Goal: Task Accomplishment & Management: Manage account settings

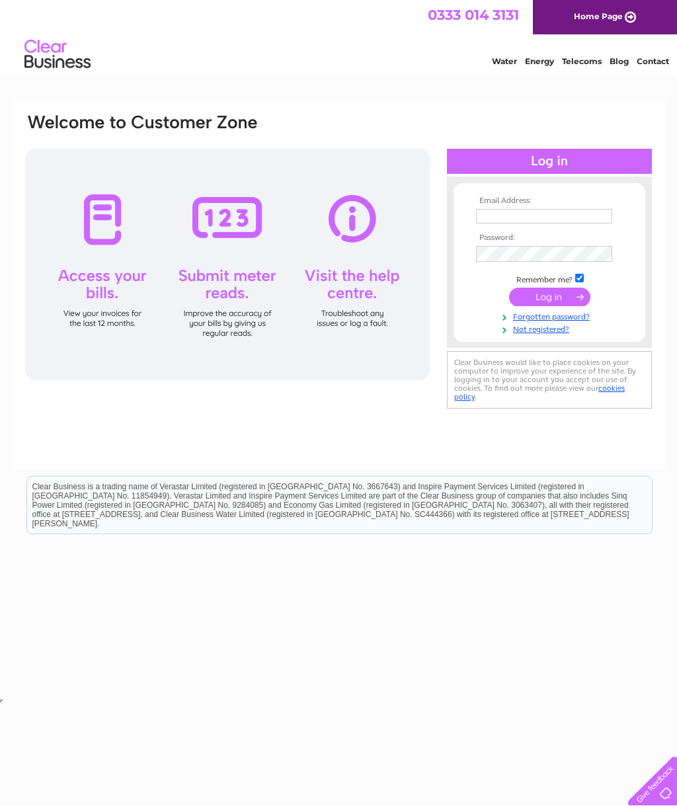
click at [525, 213] on input "text" at bounding box center [544, 216] width 136 height 15
type input "lesleyyates62@outlook.com"
click at [561, 307] on input "submit" at bounding box center [549, 298] width 81 height 19
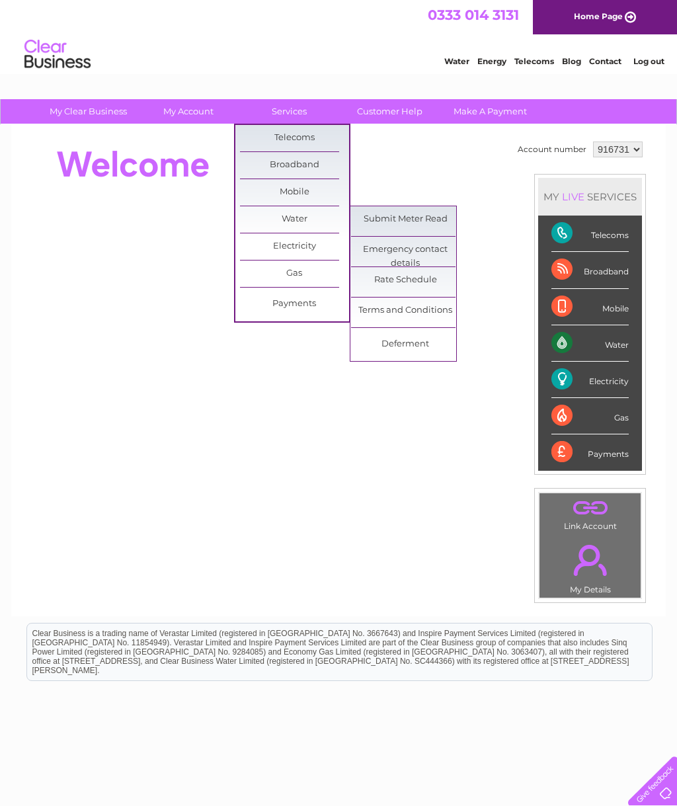
click at [405, 210] on link "Submit Meter Read" at bounding box center [405, 219] width 109 height 26
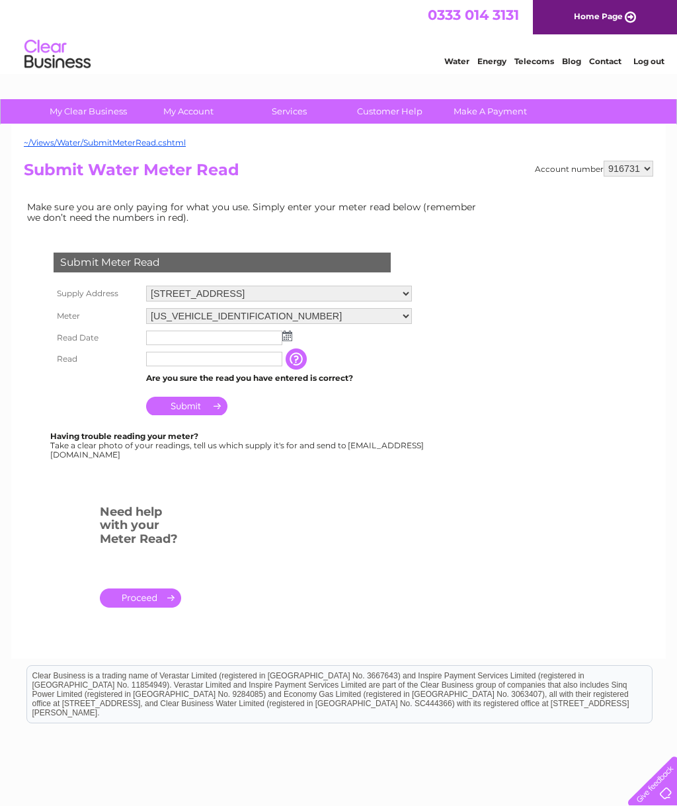
click at [290, 324] on select "06ELSTER13T321618" at bounding box center [279, 316] width 266 height 16
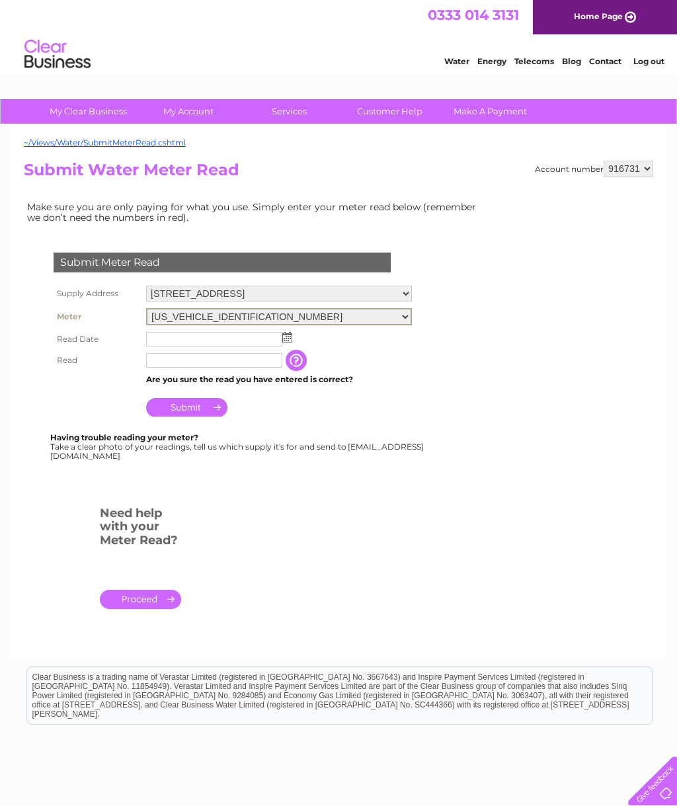
click at [296, 347] on td at bounding box center [279, 339] width 272 height 21
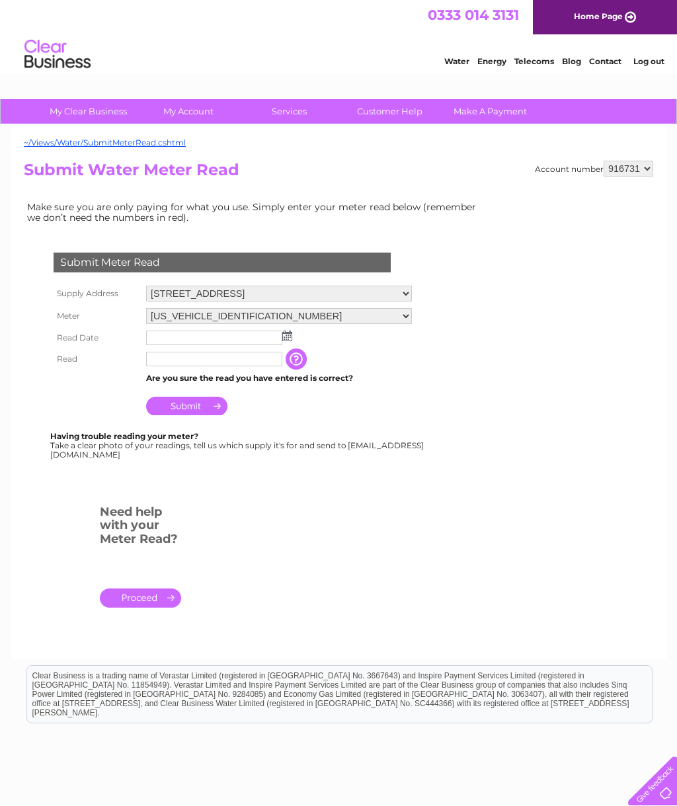
click at [291, 341] on img at bounding box center [287, 336] width 10 height 11
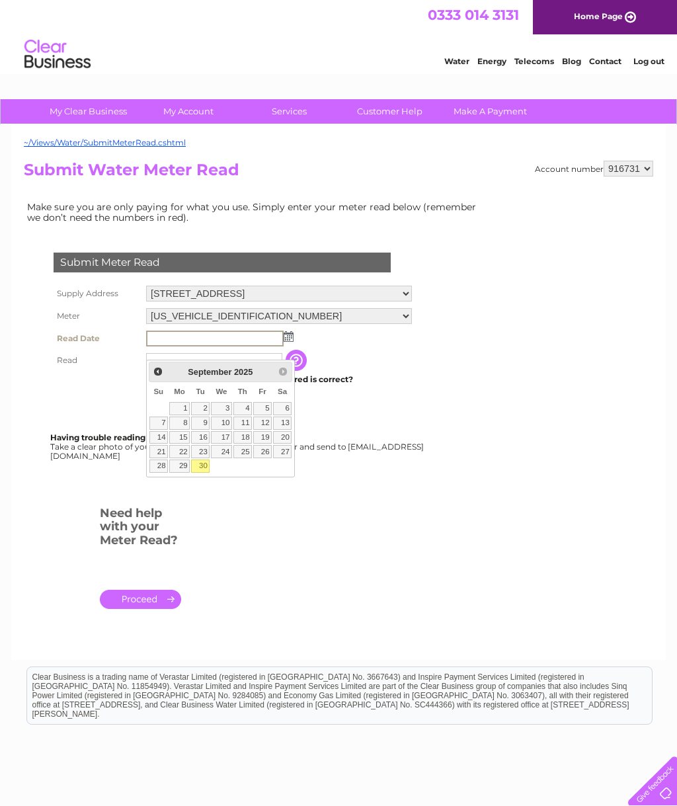
click at [208, 469] on link "30" at bounding box center [200, 466] width 19 height 13
type input "2025/09/30"
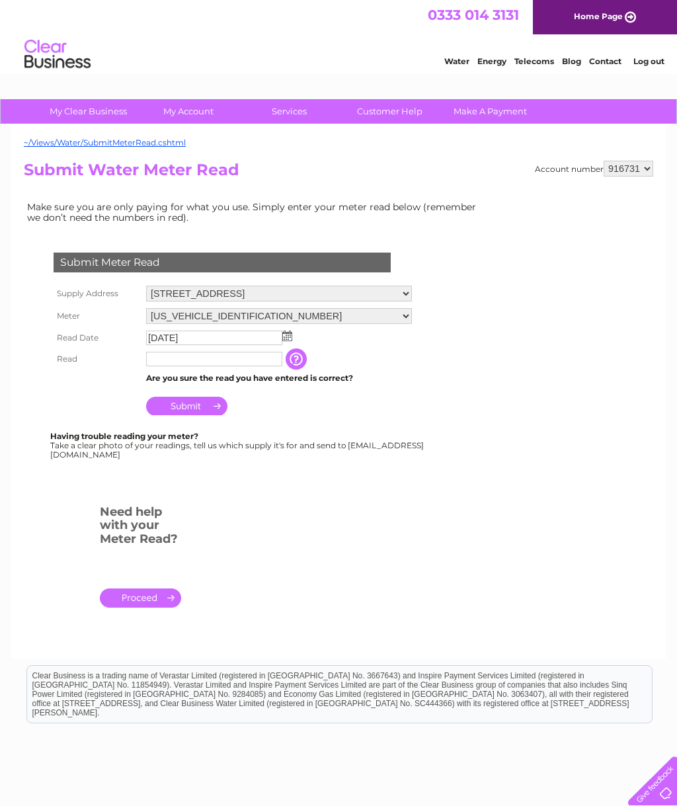
click at [198, 366] on input "text" at bounding box center [214, 359] width 136 height 15
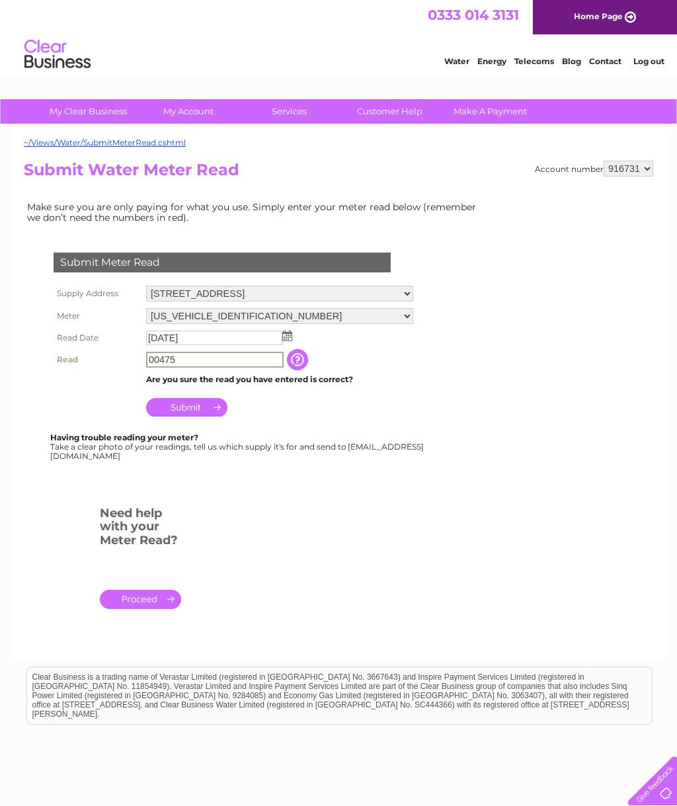
type input "00475"
click at [204, 417] on input "Submit" at bounding box center [186, 407] width 81 height 19
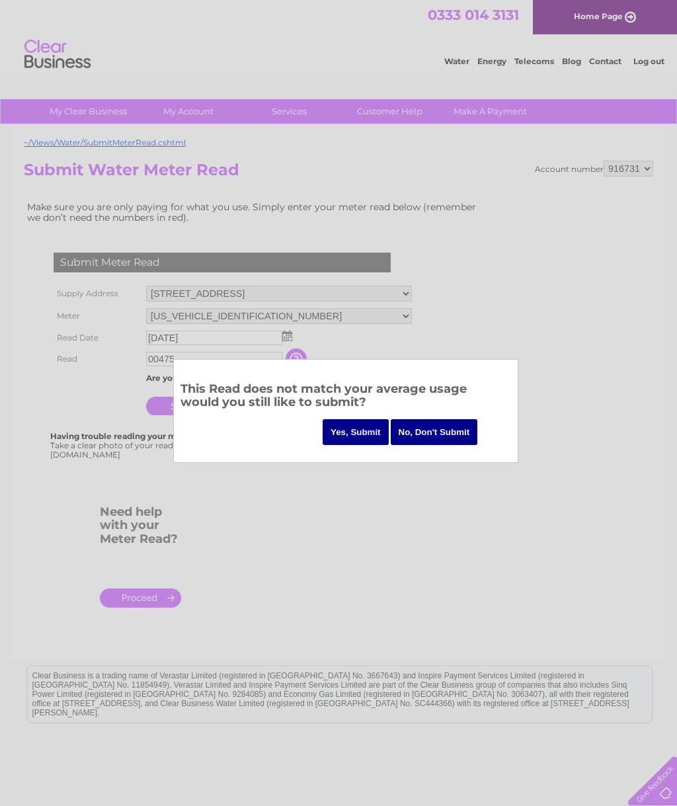
click at [350, 420] on input "Yes, Submit" at bounding box center [356, 432] width 66 height 26
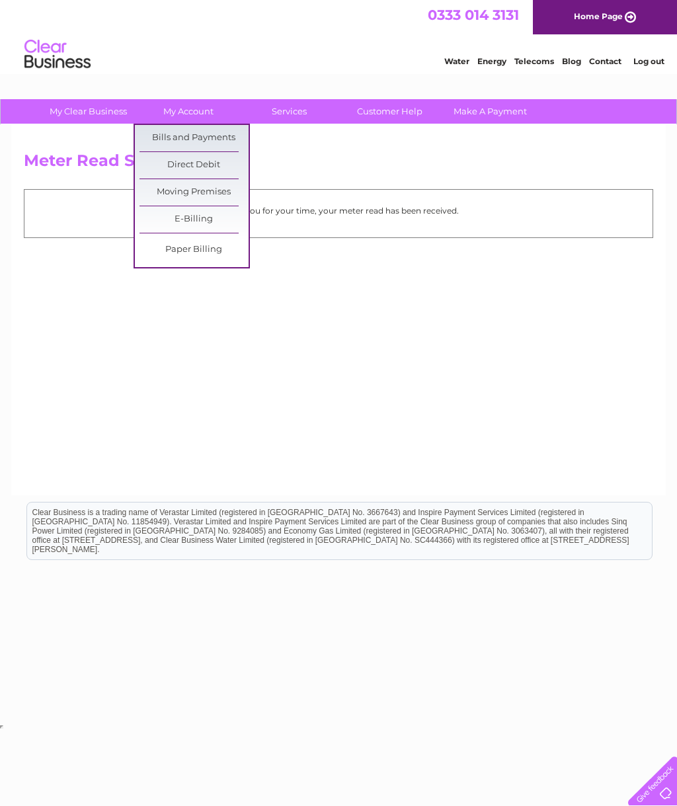
click at [202, 130] on link "Bills and Payments" at bounding box center [194, 138] width 109 height 26
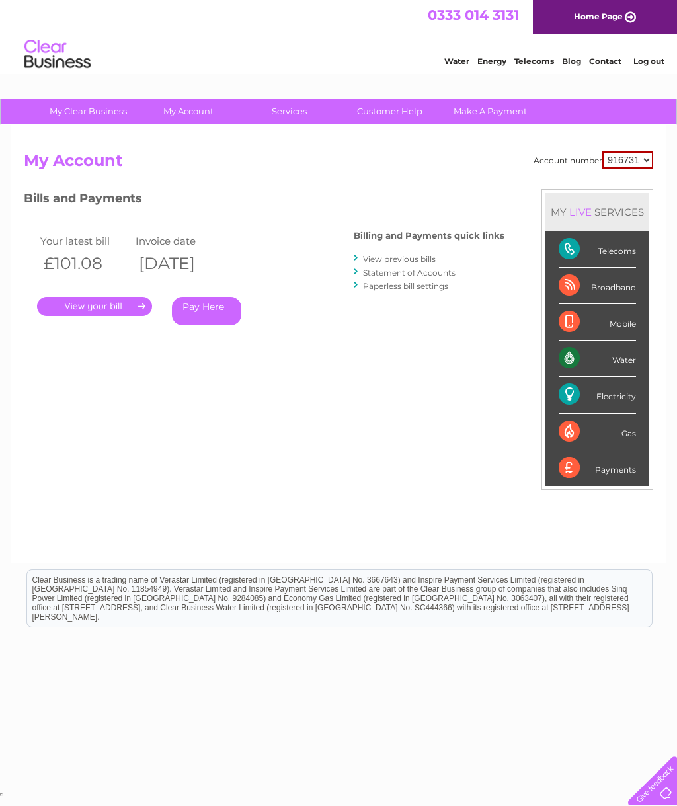
click at [395, 250] on div "Billing and Payments quick links View previous bills Statement of Accounts Pape…" at bounding box center [429, 262] width 151 height 87
click at [401, 254] on link "View previous bills" at bounding box center [399, 259] width 73 height 10
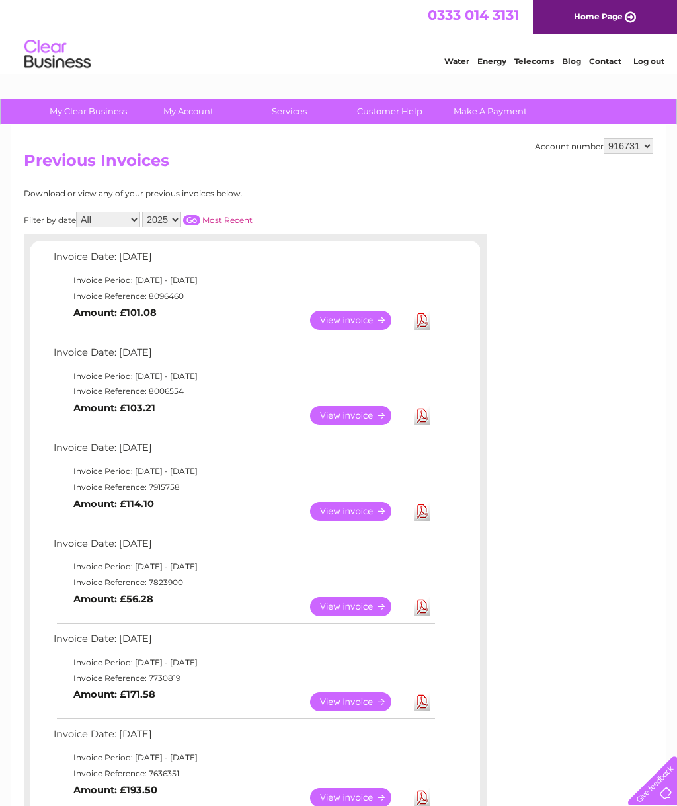
click at [378, 325] on link "View" at bounding box center [358, 320] width 97 height 19
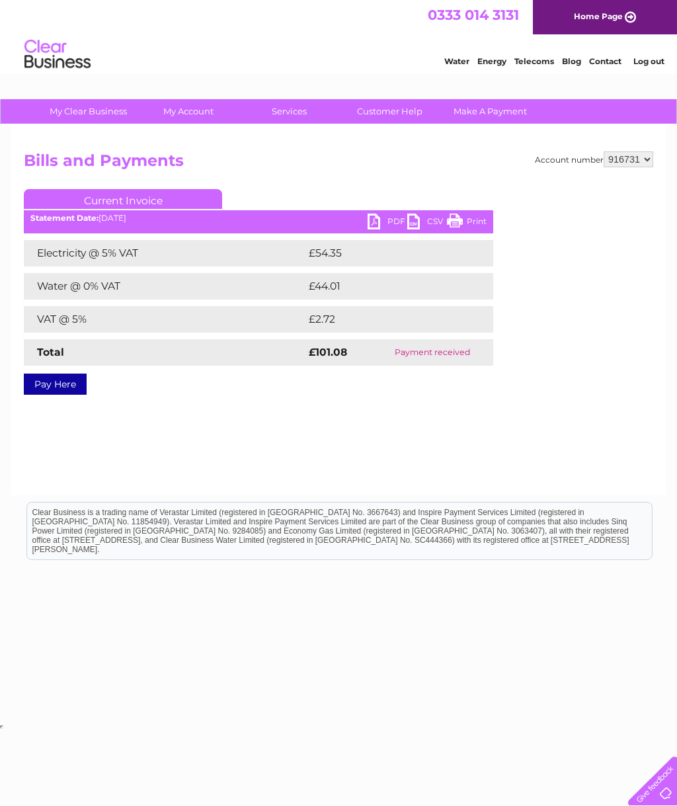
click at [370, 218] on link "PDF" at bounding box center [388, 223] width 40 height 19
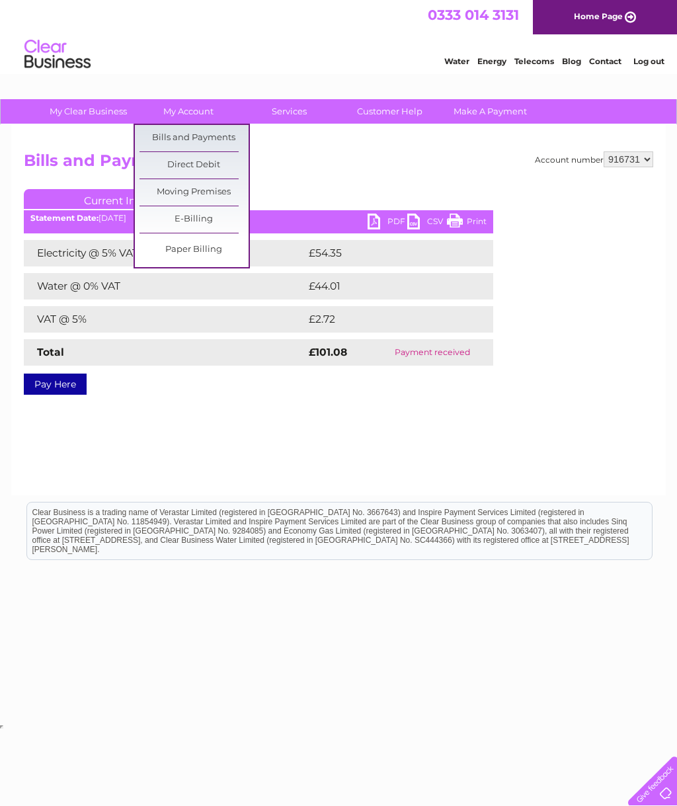
click at [199, 129] on link "Bills and Payments" at bounding box center [194, 138] width 109 height 26
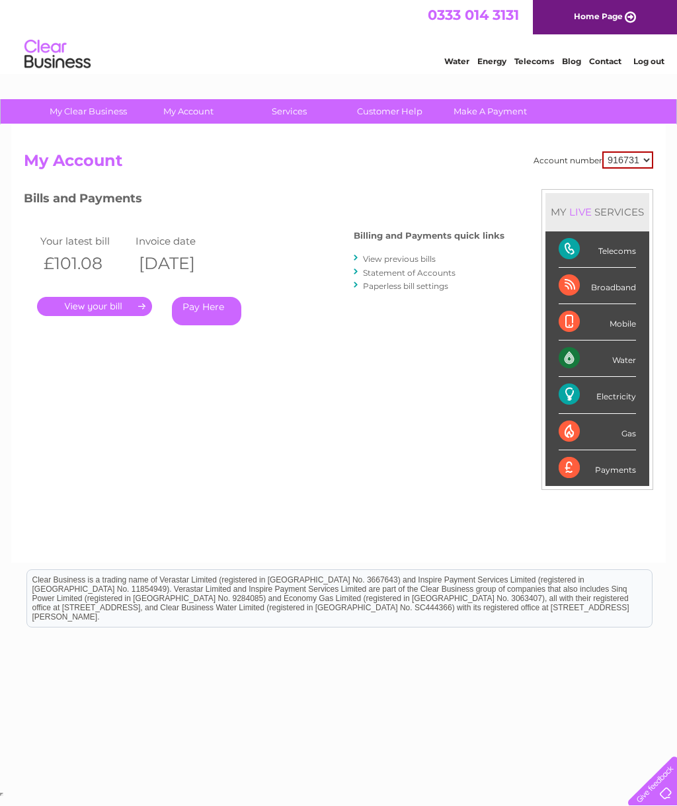
click at [426, 270] on link "Statement of Accounts" at bounding box center [409, 273] width 93 height 10
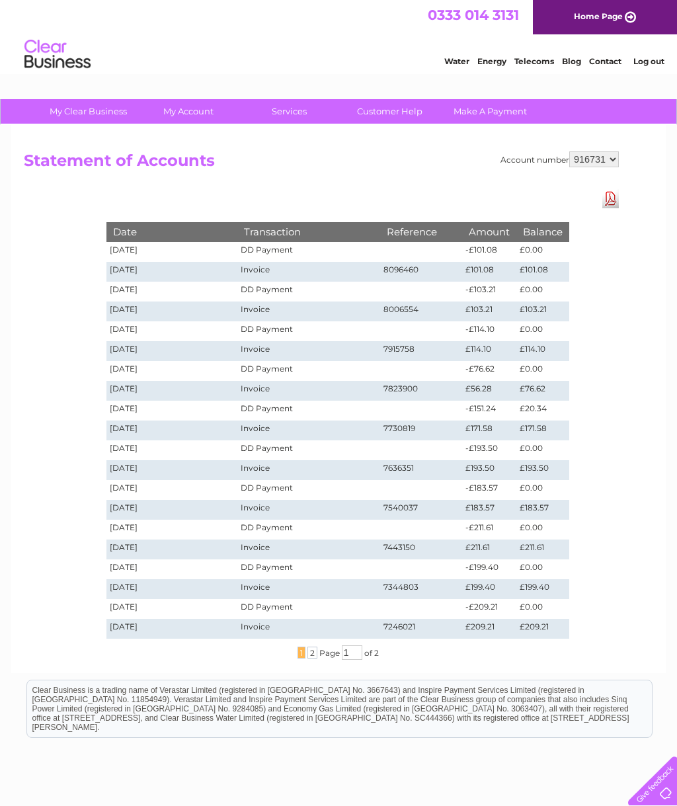
click at [309, 653] on span "2" at bounding box center [312, 653] width 10 height 12
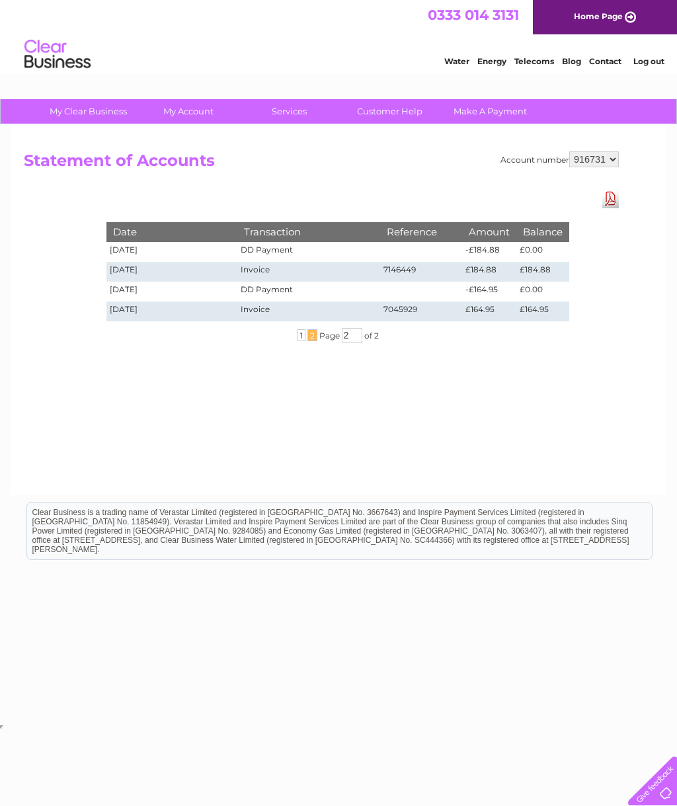
click at [298, 339] on span "1" at bounding box center [302, 335] width 8 height 12
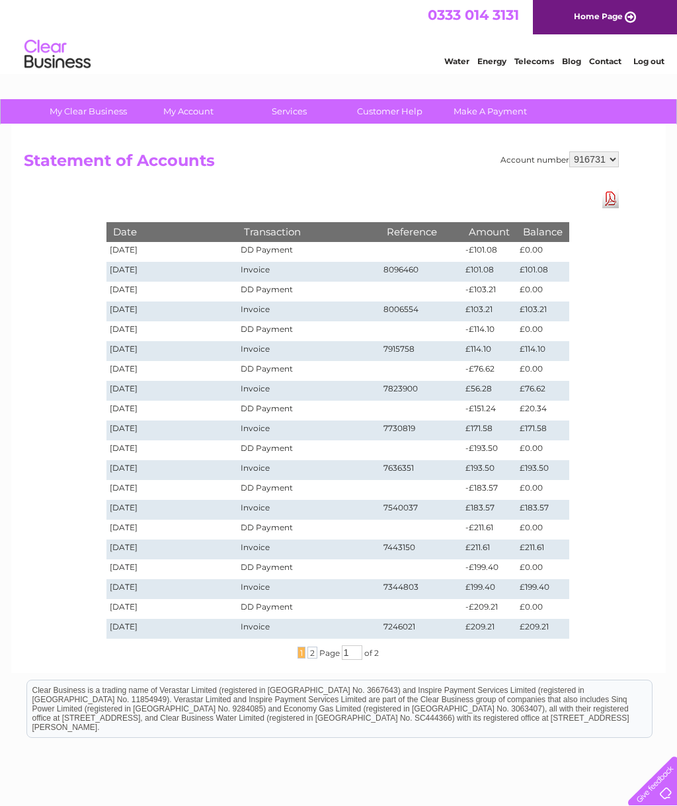
click at [661, 59] on link "Log out" at bounding box center [648, 61] width 31 height 10
